Goal: Task Accomplishment & Management: Use online tool/utility

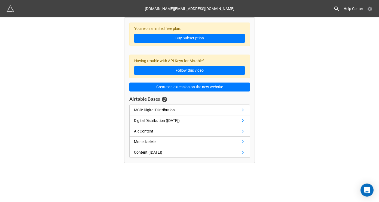
click at [371, 10] on icon at bounding box center [369, 8] width 5 height 5
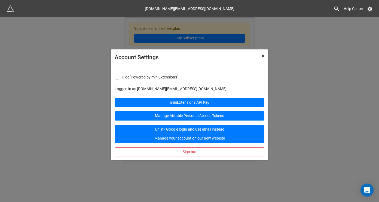
click at [263, 55] on span "×" at bounding box center [262, 56] width 3 height 7
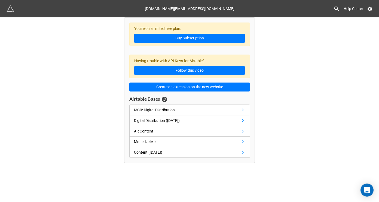
click at [333, 70] on div "You're on a limited free plan. Buy Subscription Having trouble with API Keys fo…" at bounding box center [189, 90] width 379 height 146
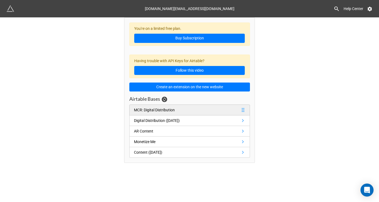
click at [198, 108] on link "MCR: Digital Distribution" at bounding box center [189, 110] width 121 height 11
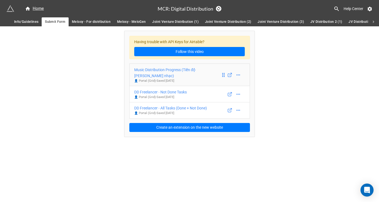
click at [209, 76] on div "Music Distribution Progress (Tiến độ phân phối nhạc)" at bounding box center [177, 73] width 87 height 12
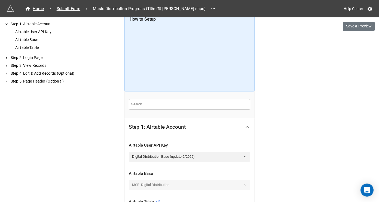
scroll to position [130, 0]
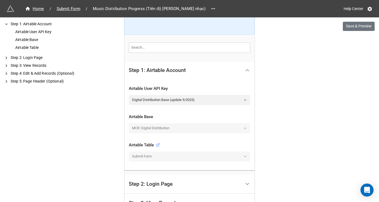
click at [229, 125] on div "MCR: Digital Distribution" at bounding box center [189, 129] width 121 height 10
click at [232, 128] on div "MCR: Digital Distribution" at bounding box center [189, 129] width 121 height 10
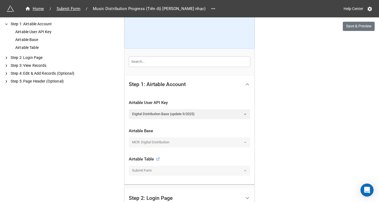
scroll to position [75, 0]
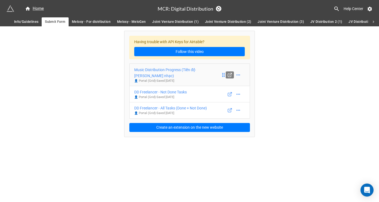
click at [231, 77] on icon at bounding box center [229, 75] width 5 height 5
click at [290, 81] on div "Having trouble with API Keys for Airtable? Follow this video Music Distribution…" at bounding box center [189, 81] width 379 height 111
click at [230, 93] on icon at bounding box center [229, 94] width 3 height 3
click at [205, 91] on link "DD Freelancer - Not Done Tasks 👤 Portal (Grid) - Saved 20 days ago" at bounding box center [189, 94] width 121 height 17
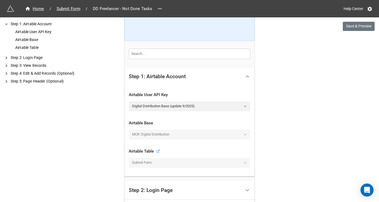
scroll to position [125, 0]
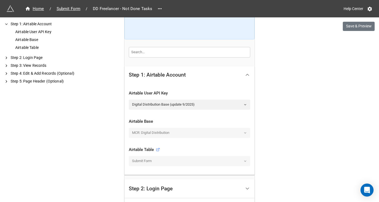
click at [212, 134] on div "MCR: Digital Distribution" at bounding box center [189, 133] width 121 height 10
click at [212, 106] on link "Digital Distribution Base (update 9/2025)" at bounding box center [189, 105] width 121 height 10
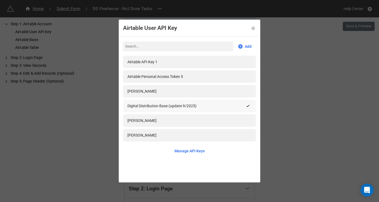
click at [229, 105] on div "Digital Distribution Base (update 9/2025)" at bounding box center [185, 106] width 117 height 6
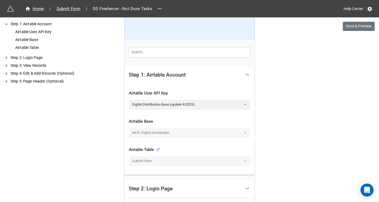
click at [180, 133] on div "MCR: Digital Distribution" at bounding box center [189, 133] width 121 height 10
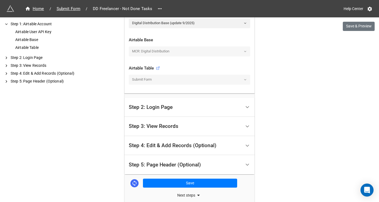
scroll to position [235, 0]
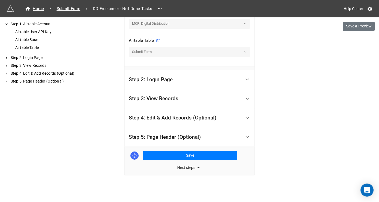
click at [216, 83] on div "Step 2: Login Page" at bounding box center [185, 79] width 112 height 13
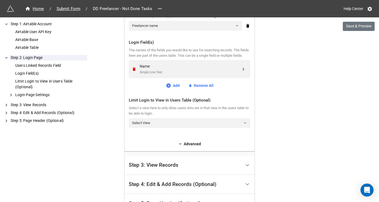
scroll to position [143, 0]
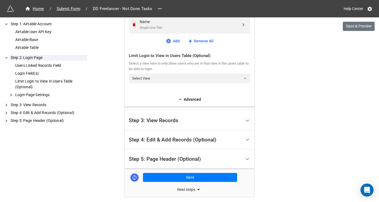
click at [231, 127] on div "Step 3: View Records" at bounding box center [185, 121] width 112 height 13
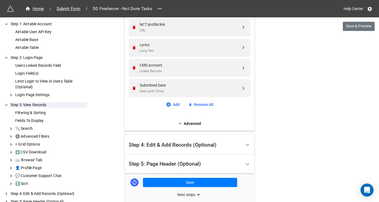
scroll to position [1193, 0]
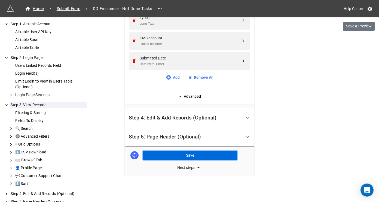
click at [217, 155] on button "Save" at bounding box center [190, 155] width 94 height 9
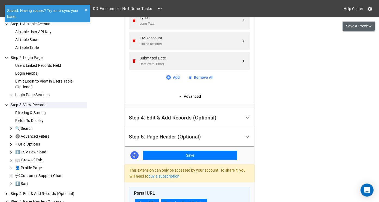
click at [345, 28] on button "Save & Preview" at bounding box center [359, 26] width 32 height 9
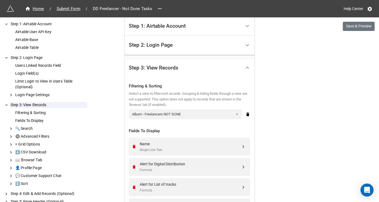
scroll to position [132, 0]
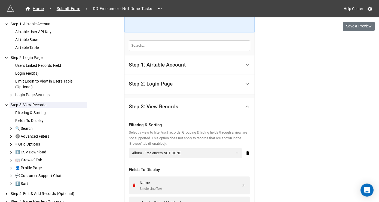
click at [232, 65] on div "Step 1: Airtable Account" at bounding box center [185, 65] width 112 height 13
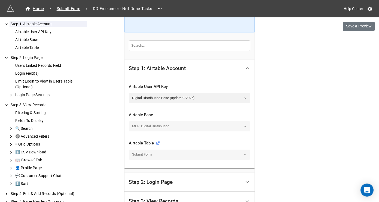
click at [215, 92] on div at bounding box center [189, 92] width 121 height 2
click at [217, 97] on link "Digital Distribution Base (update 9/2025)" at bounding box center [189, 98] width 121 height 10
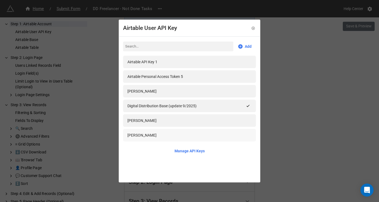
click at [188, 138] on div "Diep Vu" at bounding box center [189, 136] width 124 height 6
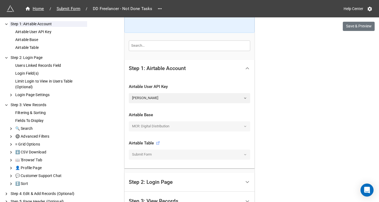
click at [239, 122] on div "MCR: Digital Distribution" at bounding box center [189, 127] width 121 height 10
click at [241, 127] on div "MCR: Digital Distribution" at bounding box center [189, 127] width 121 height 10
click at [234, 97] on link "Diep Vu" at bounding box center [189, 98] width 121 height 10
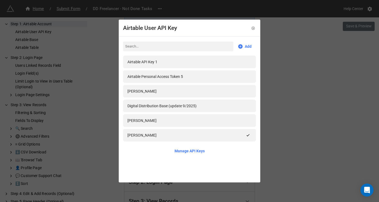
click at [242, 43] on div "Add" at bounding box center [189, 47] width 133 height 10
click at [242, 47] on link "Add" at bounding box center [245, 47] width 14 height 6
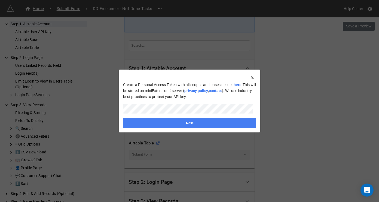
click at [234, 96] on span "Create a Personal Access Token with all scopes and bases needed here. This will…" at bounding box center [189, 91] width 133 height 18
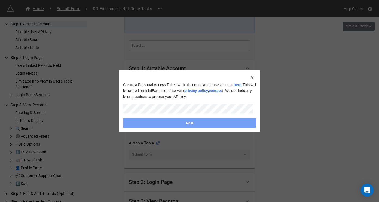
click at [219, 123] on link "Next" at bounding box center [189, 123] width 133 height 10
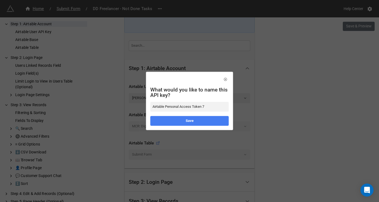
drag, startPoint x: 211, startPoint y: 108, endPoint x: 128, endPoint y: 105, distance: 83.1
click at [128, 105] on div "What would you like to name this API key? Airtable Personal Access Token 7 Save" at bounding box center [189, 101] width 379 height 202
type input "D"
type input "Đ"
type input "DD Business-25/9"
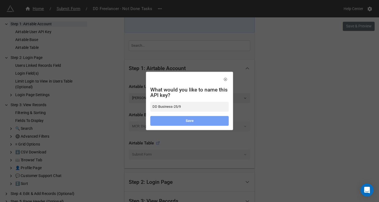
click at [197, 120] on link "Save" at bounding box center [189, 121] width 78 height 10
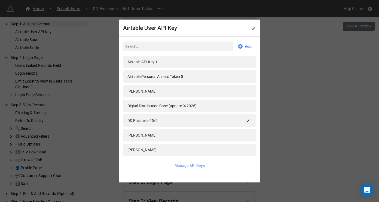
click at [191, 167] on link "Manage API Keys" at bounding box center [189, 166] width 30 height 6
click at [306, 136] on div "Airtable User API Key Add Airtable API Key 1 Airtable Personal Access Token 5 T…" at bounding box center [189, 101] width 379 height 202
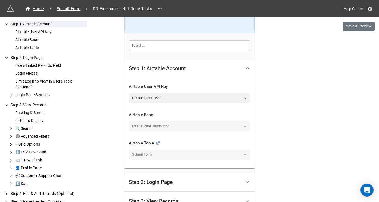
click at [205, 130] on div "MCR: Digital Distribution" at bounding box center [189, 127] width 121 height 10
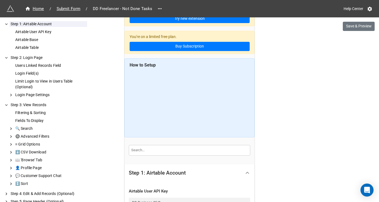
scroll to position [27, 0]
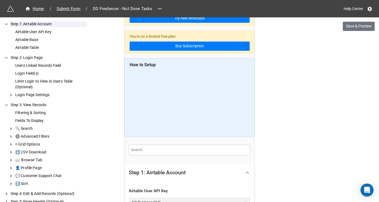
drag, startPoint x: 376, startPoint y: 73, endPoint x: 375, endPoint y: 87, distance: 14.4
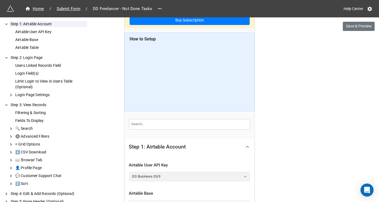
scroll to position [0, 0]
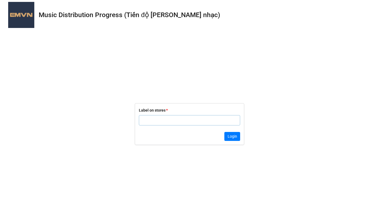
click at [197, 118] on input "text" at bounding box center [189, 120] width 101 height 10
type input "Moonatics"
click at [237, 132] on button "Login" at bounding box center [232, 136] width 16 height 9
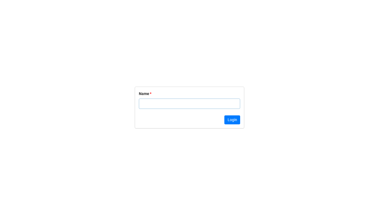
click at [200, 102] on input "text" at bounding box center [189, 104] width 101 height 10
type input "[PERSON_NAME]"
click at [234, 119] on button "Login" at bounding box center [232, 120] width 16 height 9
click at [195, 103] on input "text" at bounding box center [189, 104] width 101 height 10
type input "[PERSON_NAME]"
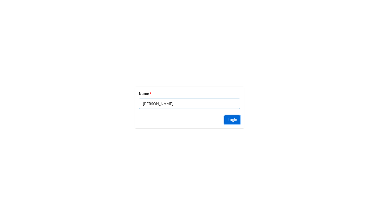
click at [239, 119] on button "Login" at bounding box center [232, 120] width 16 height 9
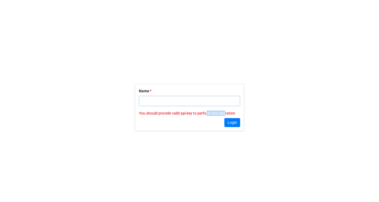
drag, startPoint x: 207, startPoint y: 113, endPoint x: 226, endPoint y: 115, distance: 19.4
click at [226, 115] on p "You should provide valid api key to perform this operation" at bounding box center [189, 113] width 101 height 5
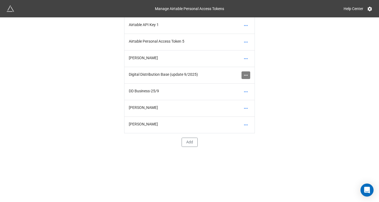
click at [245, 77] on icon at bounding box center [245, 75] width 5 height 5
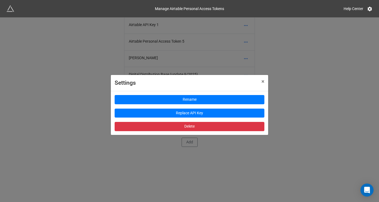
click at [299, 98] on div "Settings × Close Rename Replace API Key Delete" at bounding box center [189, 118] width 379 height 202
